Goal: Find specific page/section: Find specific page/section

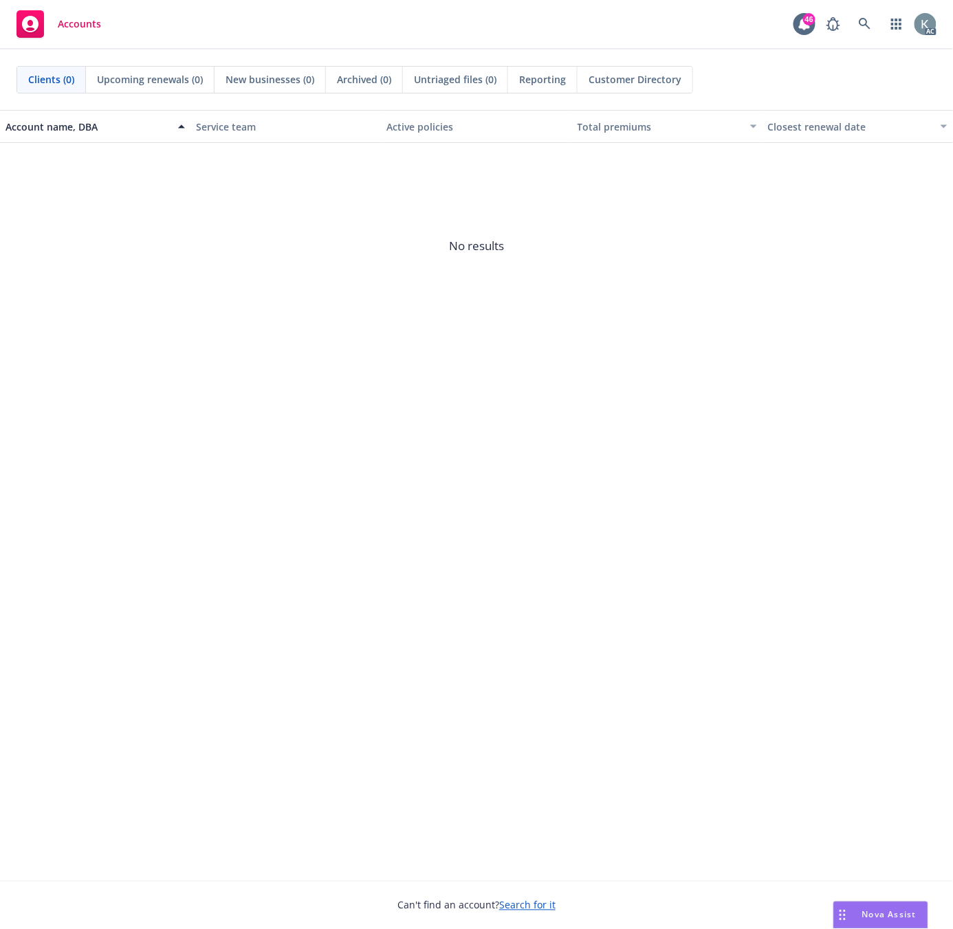
click at [347, 509] on div "Account name, DBA Service team Active policies Total premiums Closest renewal d…" at bounding box center [476, 495] width 953 height 771
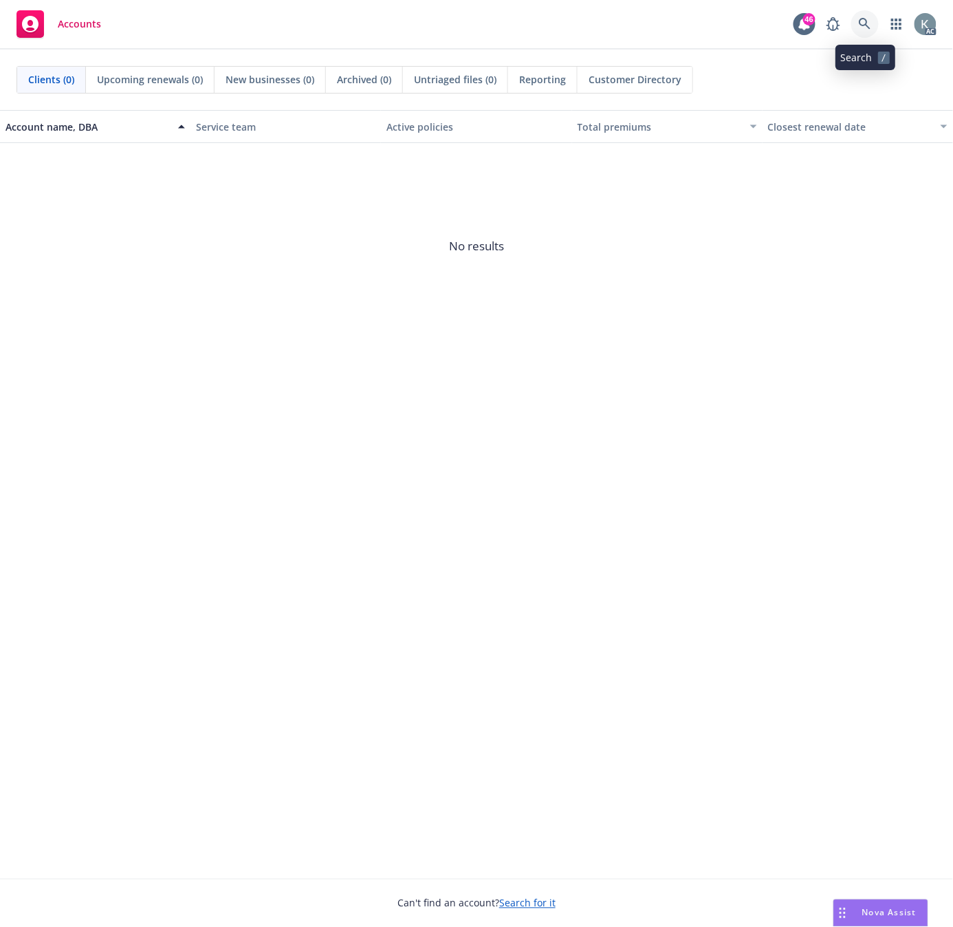
click at [860, 18] on icon at bounding box center [864, 24] width 12 height 12
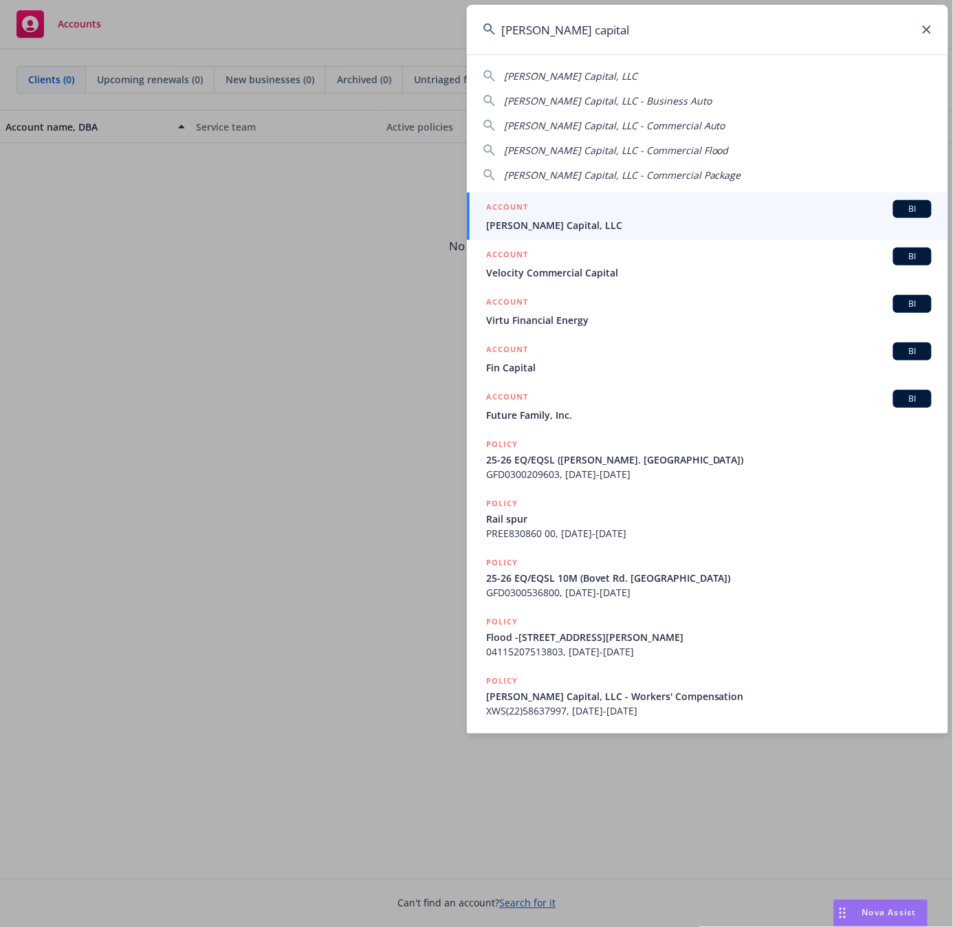
type input "[PERSON_NAME] capital"
click at [524, 224] on span "[PERSON_NAME] Capital, LLC" at bounding box center [708, 225] width 445 height 14
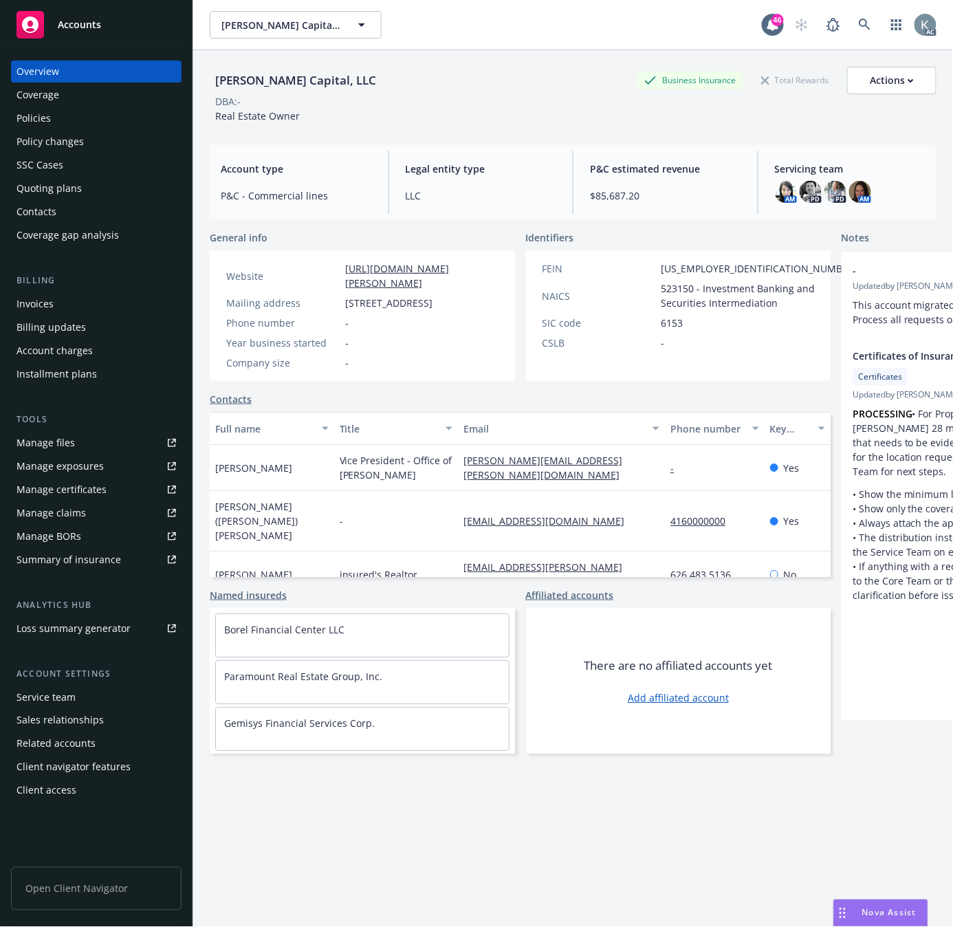
click at [37, 300] on div "Invoices" at bounding box center [34, 304] width 37 height 22
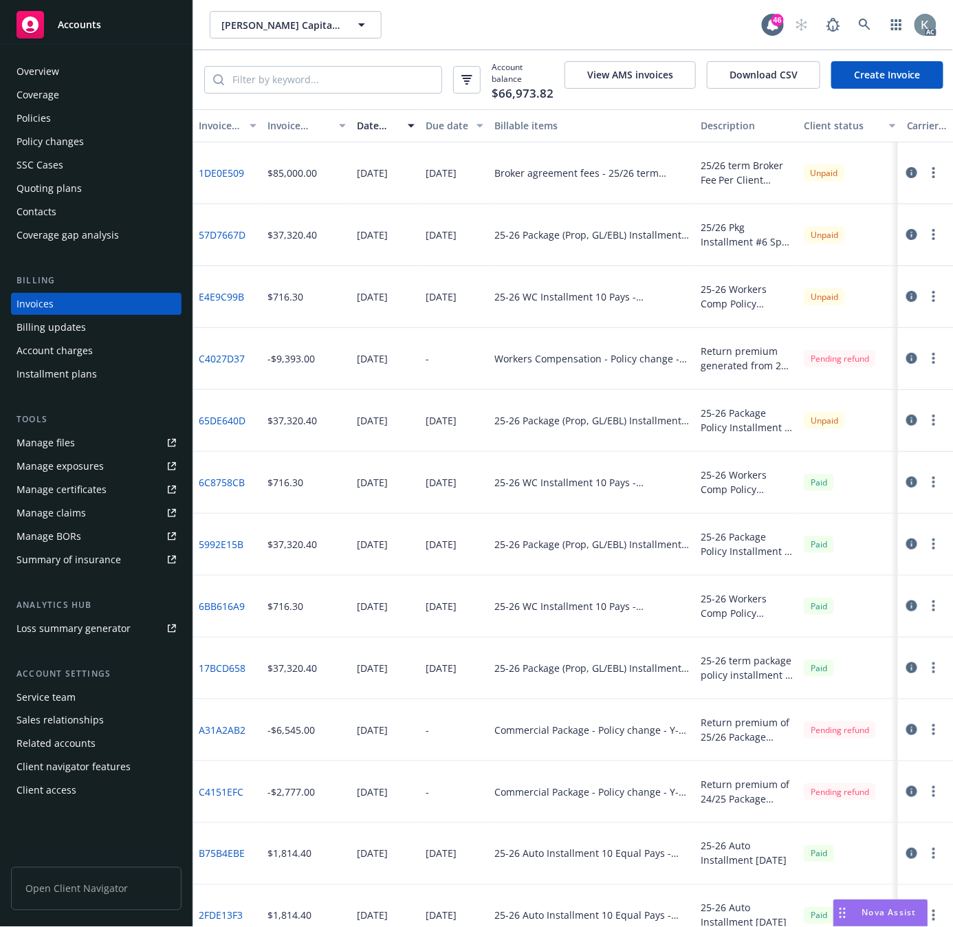
click at [221, 234] on link "57D7667D" at bounding box center [222, 235] width 47 height 14
click at [235, 230] on link "57D7667D" at bounding box center [222, 235] width 47 height 14
